Goal: Task Accomplishment & Management: Manage account settings

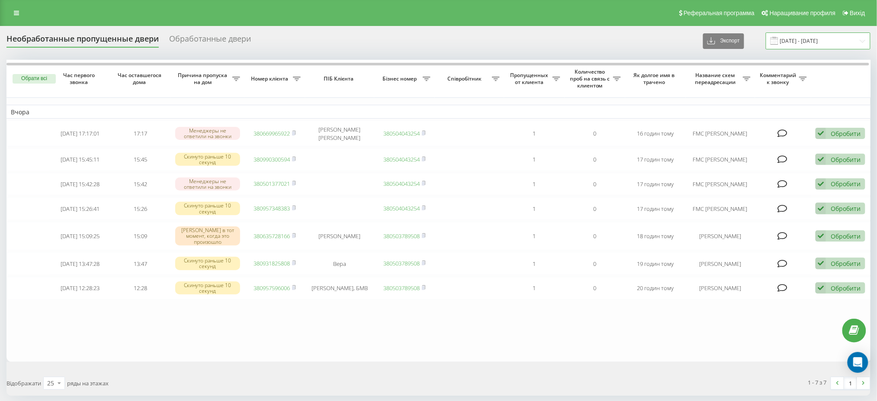
click at [827, 39] on input "[DATE] - [DATE]" at bounding box center [818, 40] width 105 height 17
click at [658, 328] on table "Вчора [DATE] 17:17:01 17:17 Менеджеры не ответили на звонки 380669965922 [PERSO…" at bounding box center [438, 211] width 865 height 302
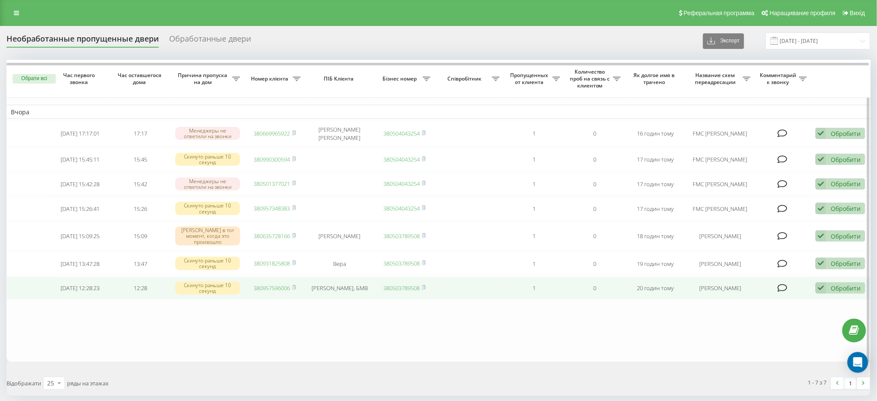
click at [829, 293] on div "Обробити Не вдалось зв'язатися Связался с клиентом для дополнительного канала К…" at bounding box center [841, 288] width 50 height 12
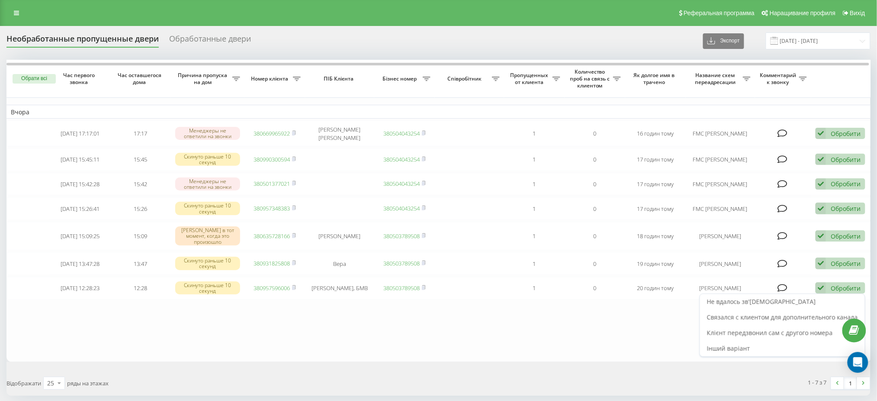
click at [778, 336] on font "Клієнт передзвонил сам с другого номера" at bounding box center [770, 332] width 126 height 8
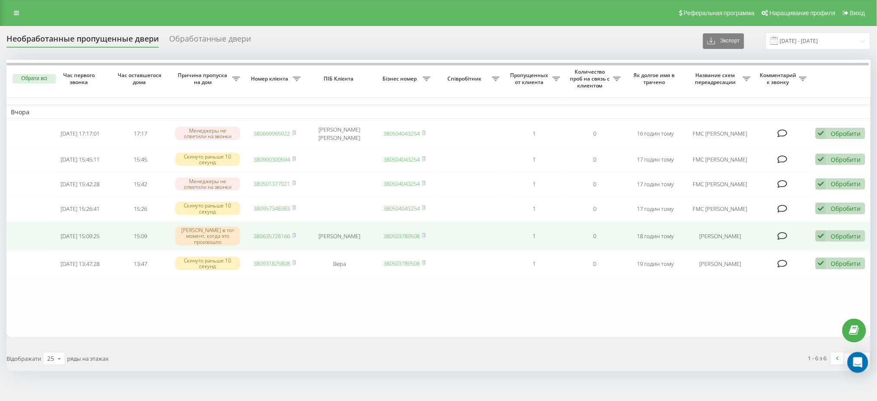
click at [836, 240] on font "Обробити" at bounding box center [846, 236] width 30 height 8
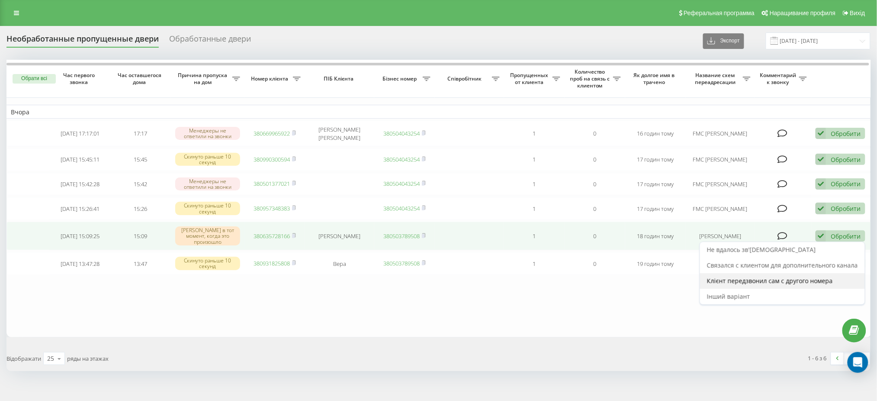
click at [759, 283] on font "Клієнт передзвонил сам с другого номера" at bounding box center [770, 280] width 126 height 8
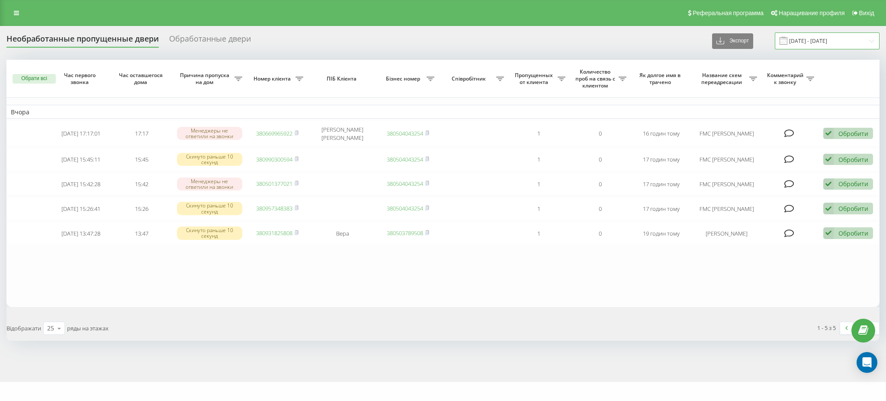
click at [814, 41] on input "[DATE] - [DATE]" at bounding box center [827, 40] width 105 height 17
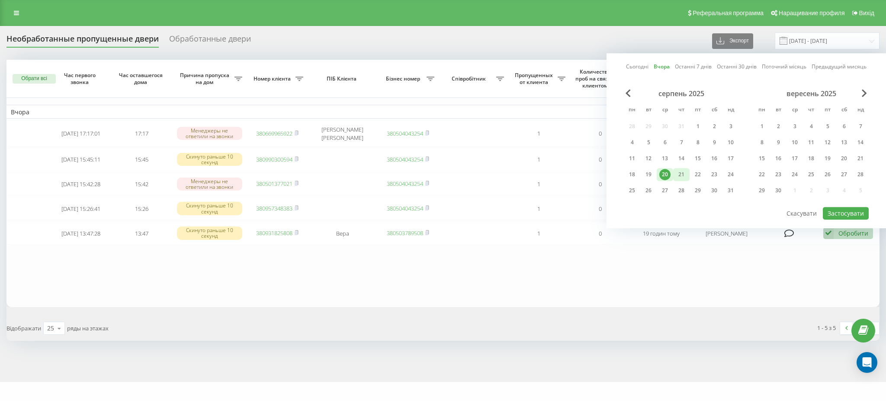
click at [679, 175] on font "21" at bounding box center [681, 173] width 6 height 7
click at [850, 211] on font "Застосувати" at bounding box center [846, 213] width 36 height 8
type input "[DATE] - [DATE]"
